Goal: Information Seeking & Learning: Learn about a topic

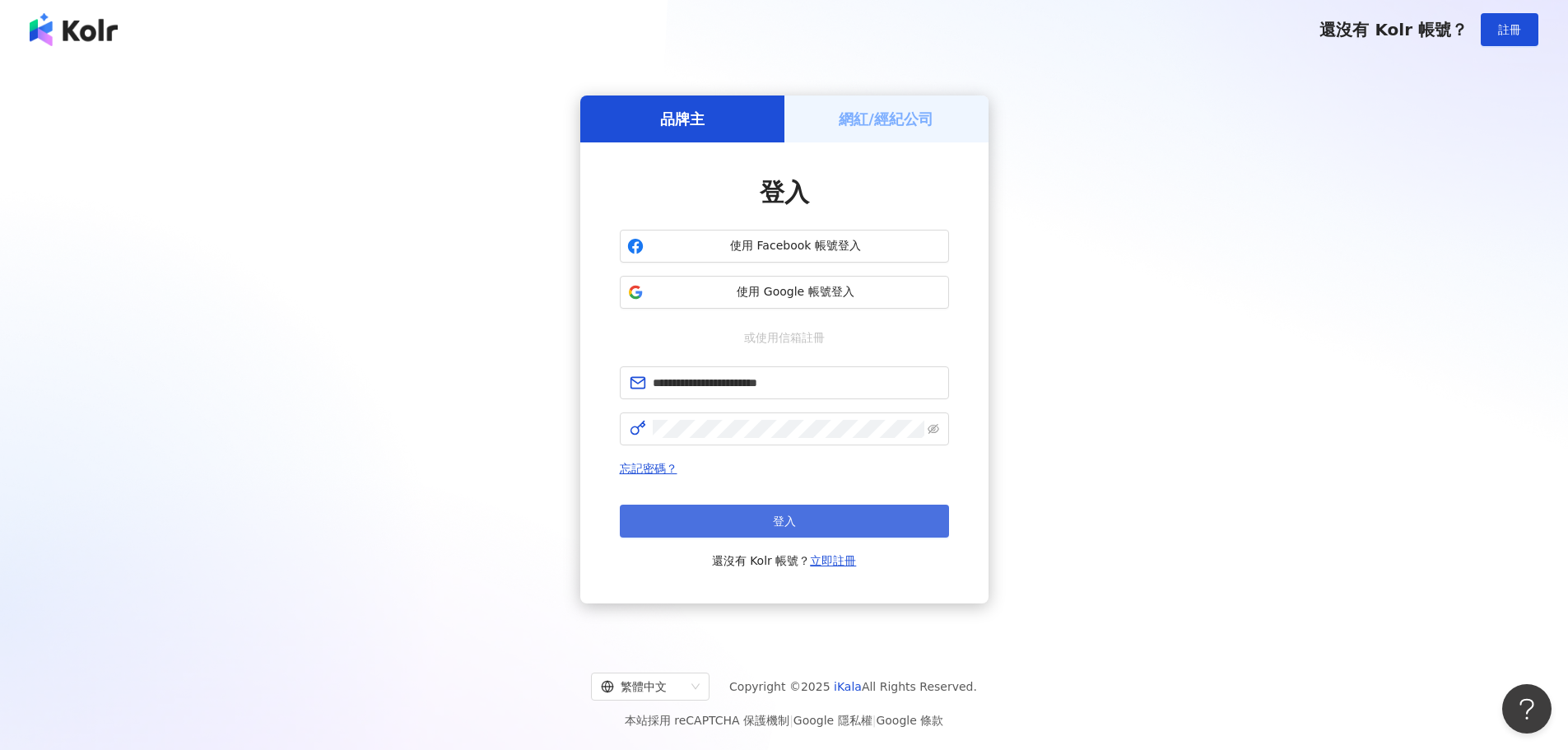
click at [844, 513] on button "登入" at bounding box center [784, 521] width 329 height 33
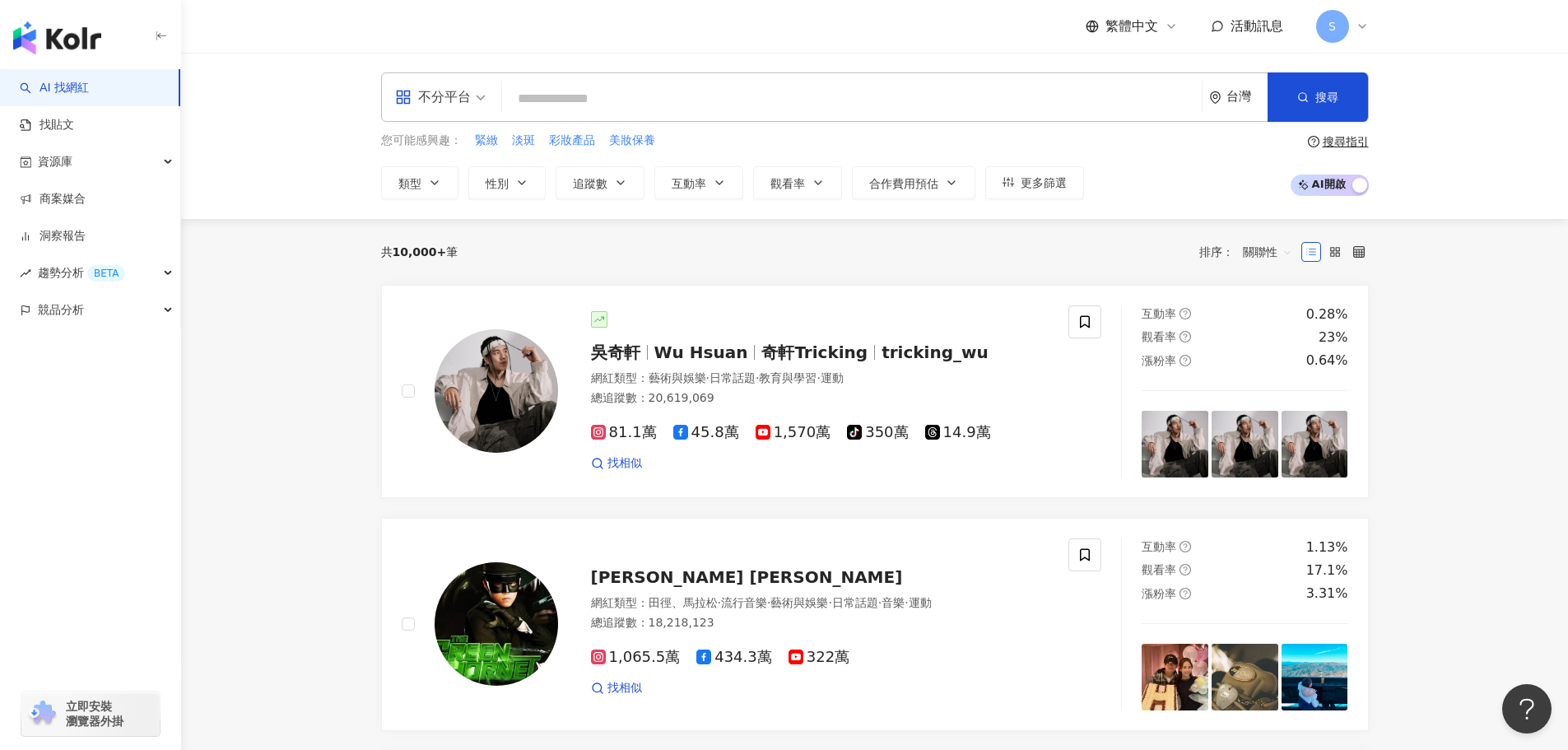
click at [564, 102] on input "search" at bounding box center [852, 98] width 687 height 32
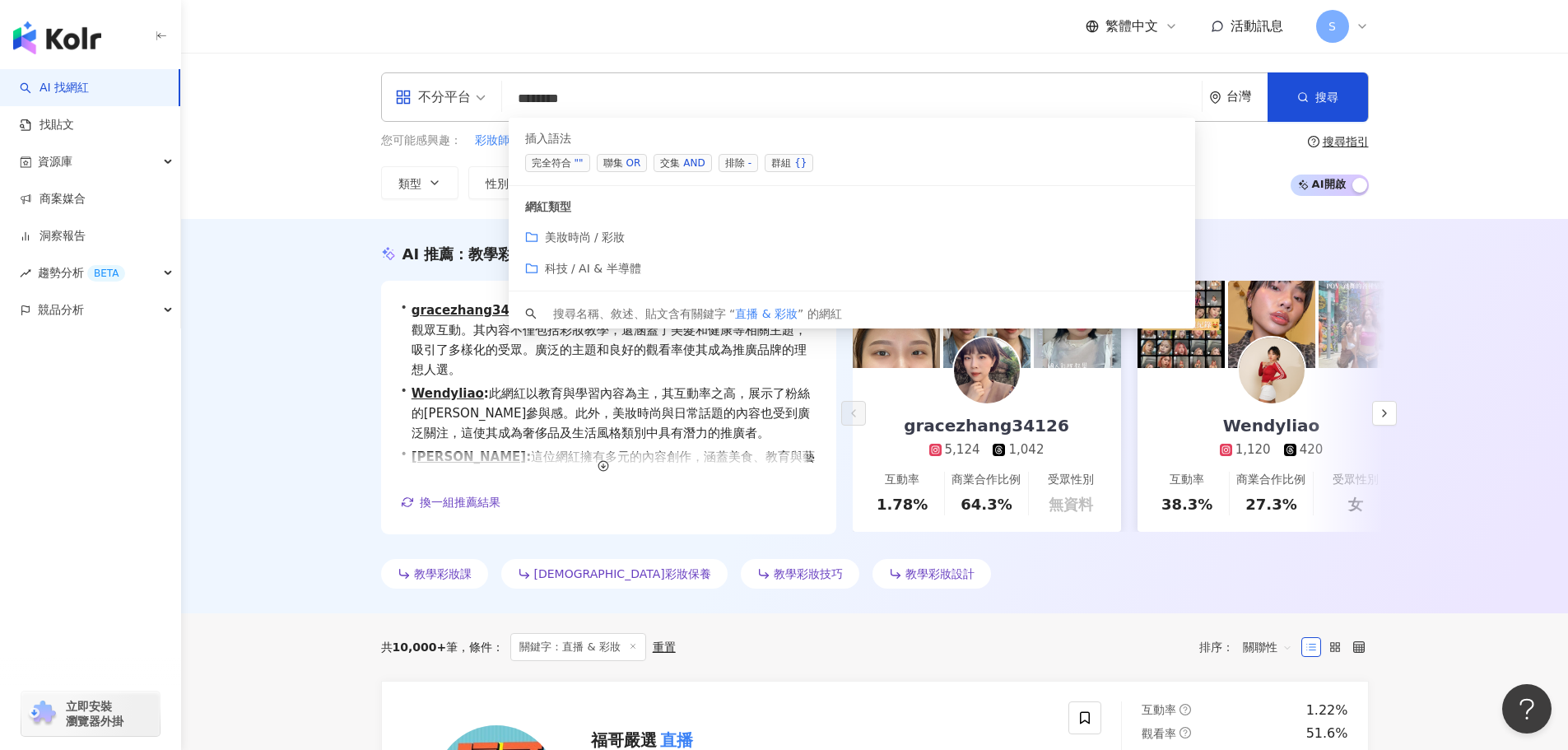
type input "*******"
click at [275, 475] on div "AI 推薦 ： 教學彩妝的網紅 • gracezhang34126 : 這位網紅在彩妝領域擁有豐富的創作經驗和高度的觀眾互動。其內容不僅包括彩妝教學，還涵蓋了…" at bounding box center [875, 416] width 1387 height 394
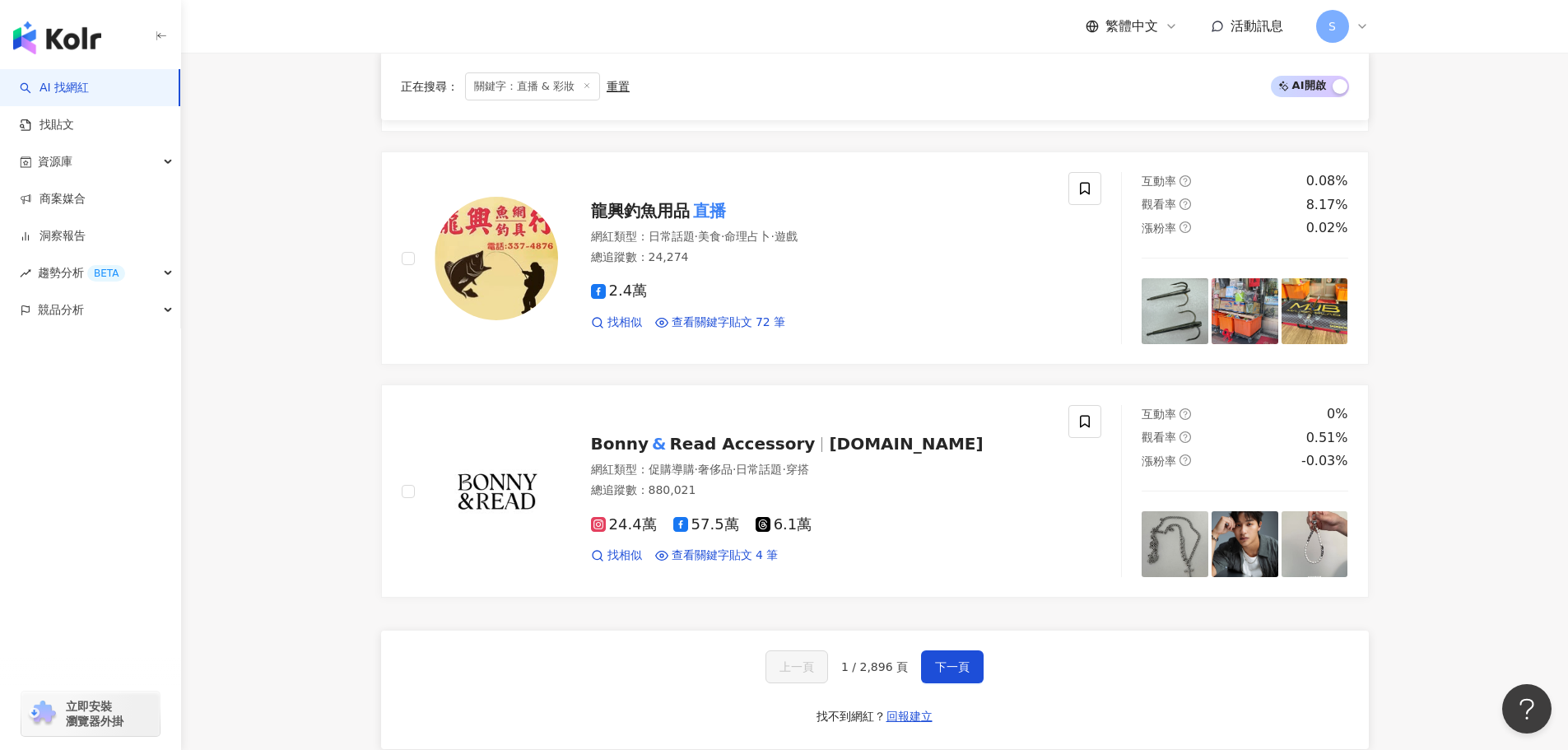
scroll to position [3128, 0]
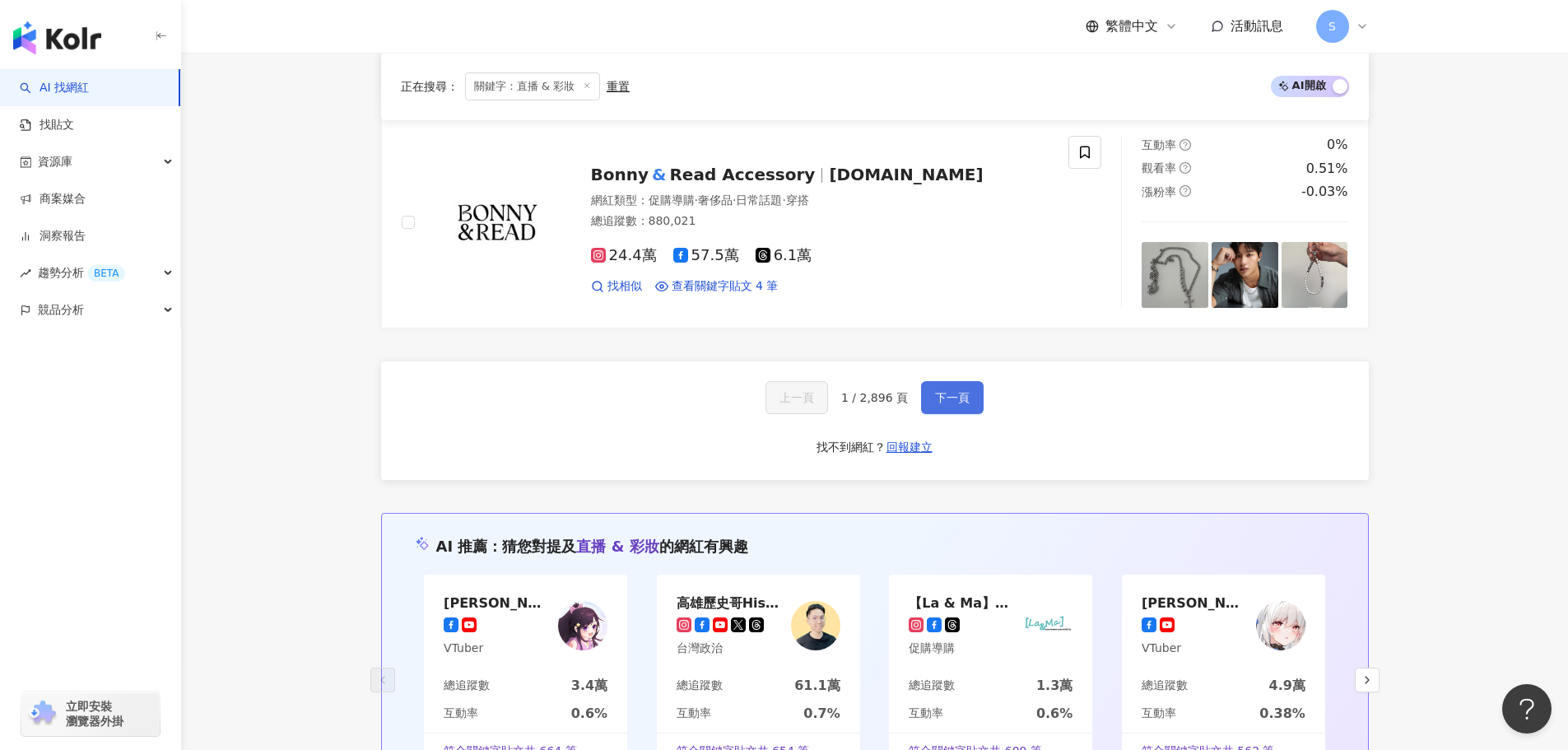
click at [932, 388] on button "下一頁" at bounding box center [952, 398] width 62 height 33
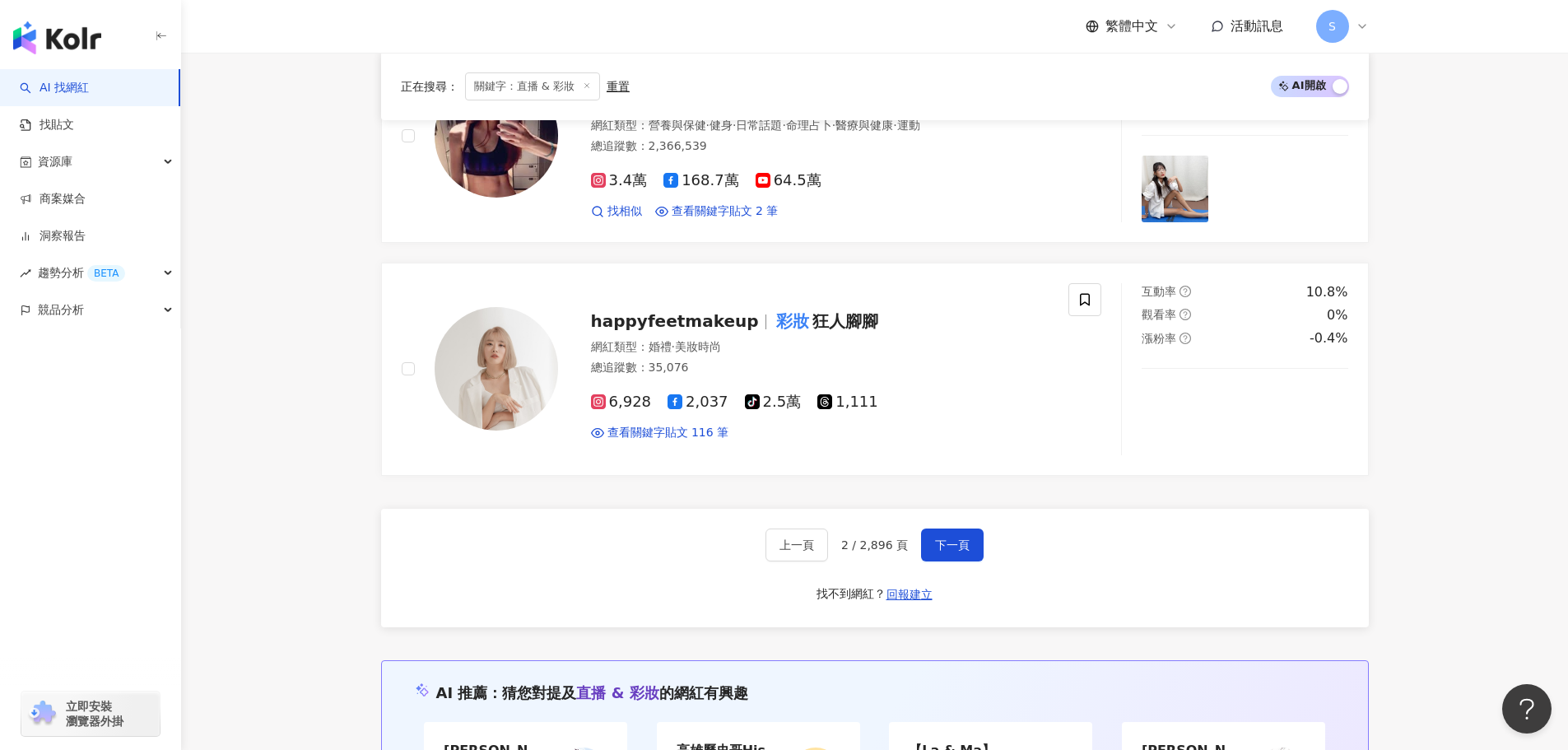
scroll to position [2848, 0]
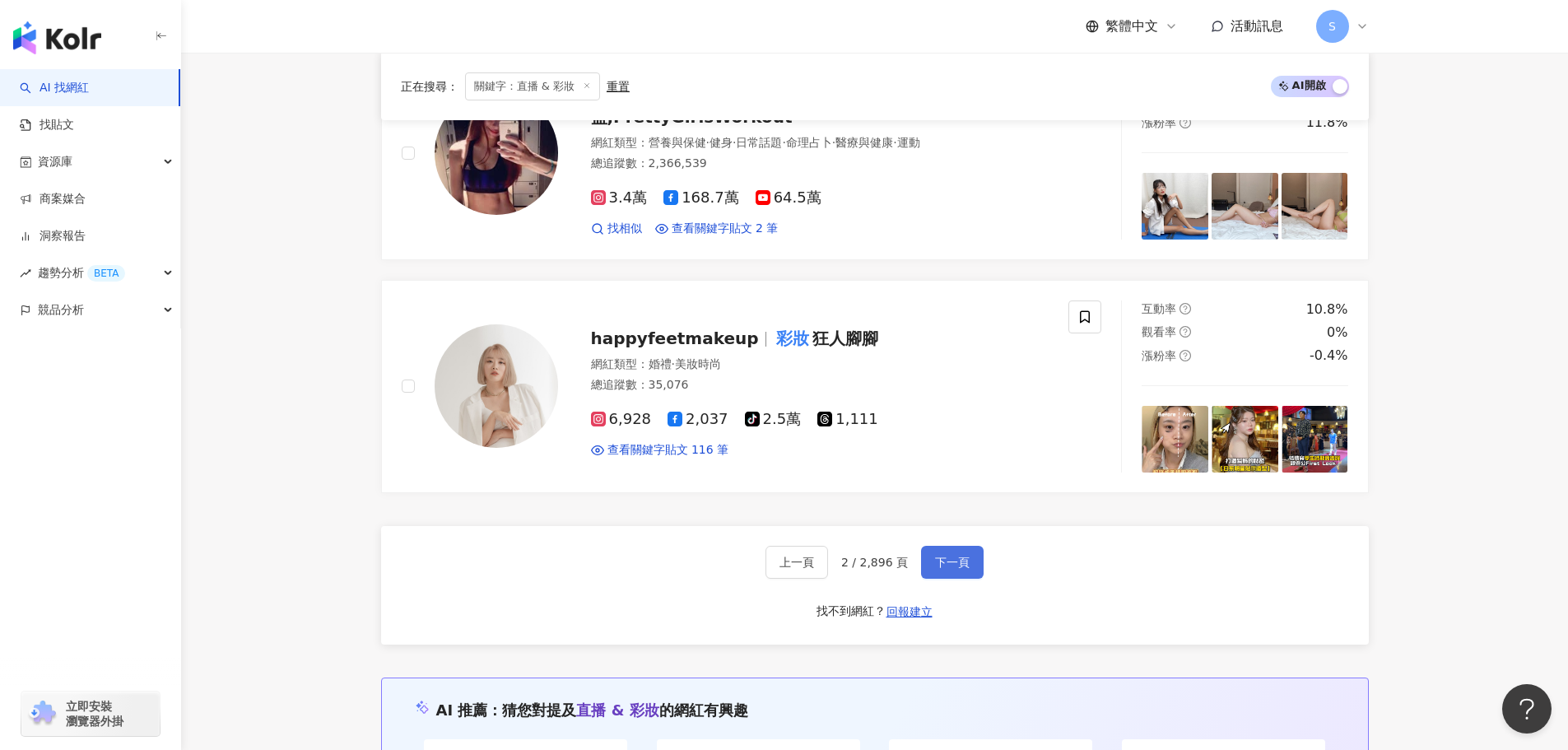
click at [952, 576] on button "下一頁" at bounding box center [952, 562] width 62 height 33
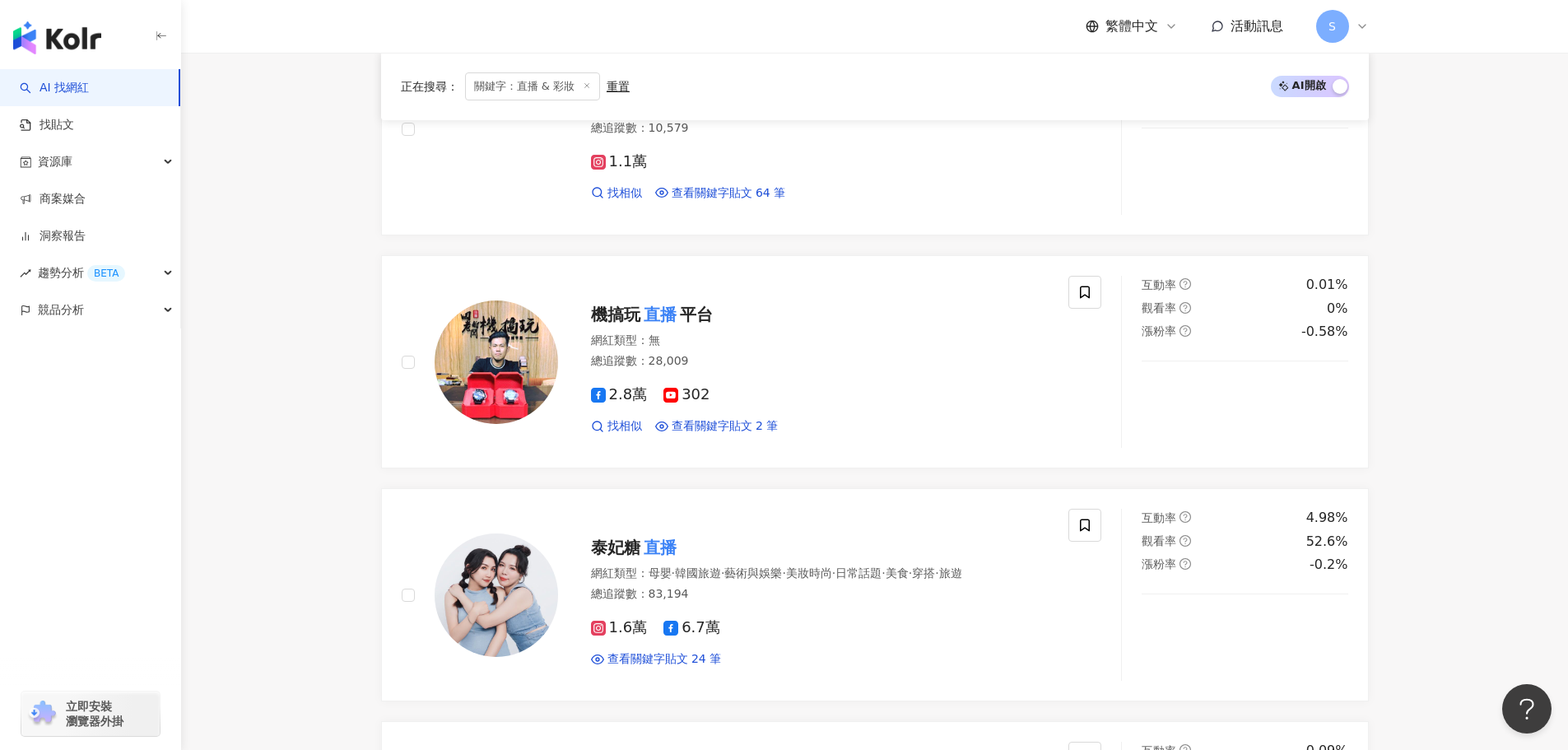
scroll to position [3013, 0]
